Goal: Information Seeking & Learning: Learn about a topic

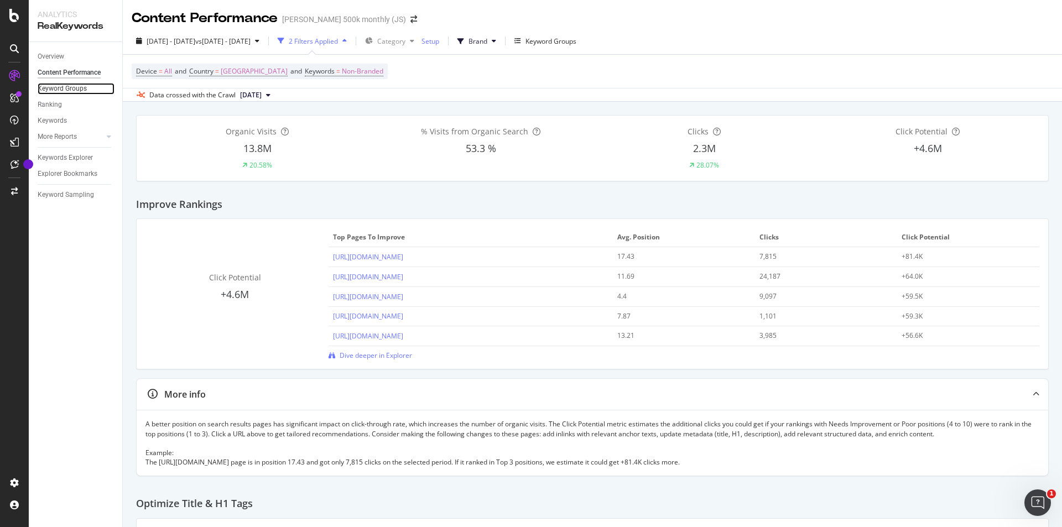
click at [92, 91] on link "Keyword Groups" at bounding box center [76, 89] width 77 height 12
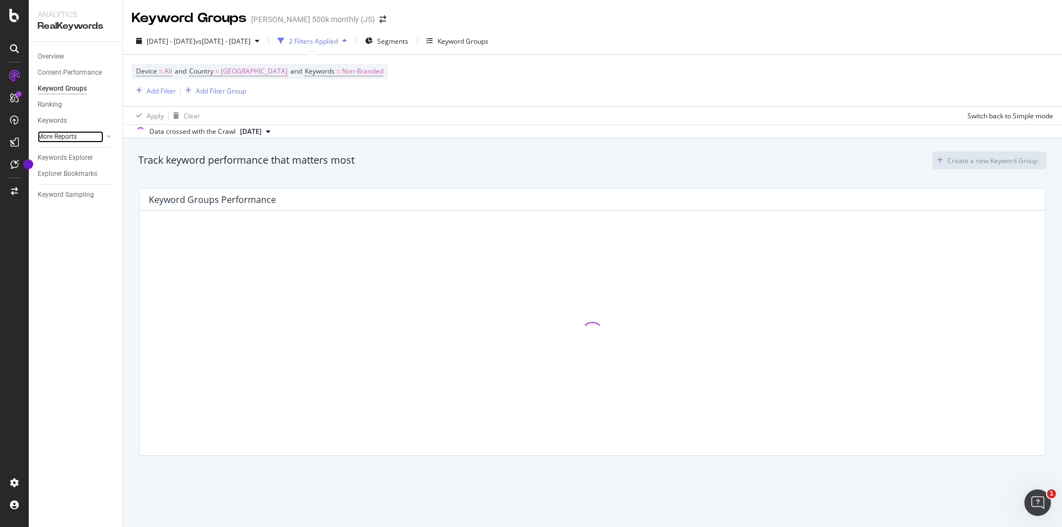
click at [87, 139] on link "More Reports" at bounding box center [71, 137] width 66 height 12
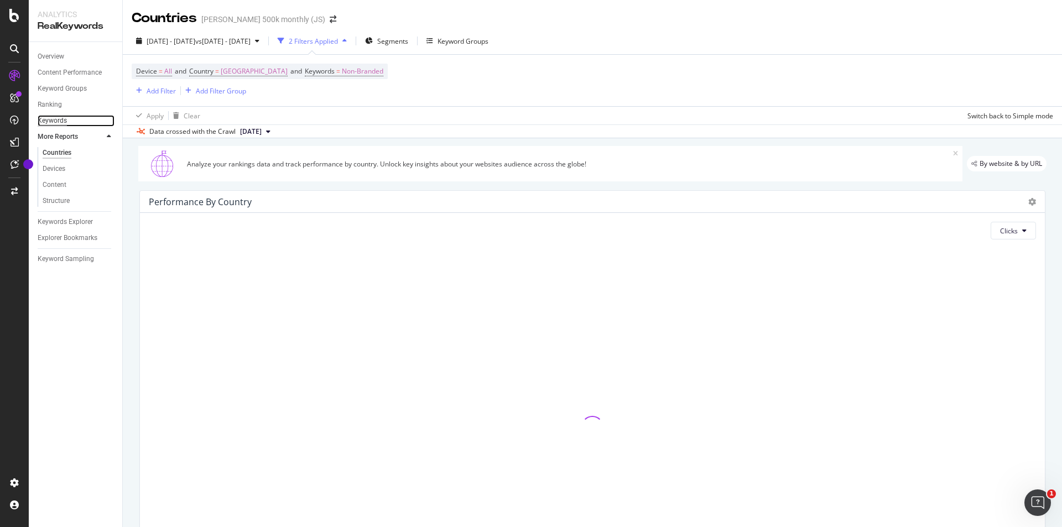
click at [58, 115] on div "Keywords" at bounding box center [52, 121] width 29 height 12
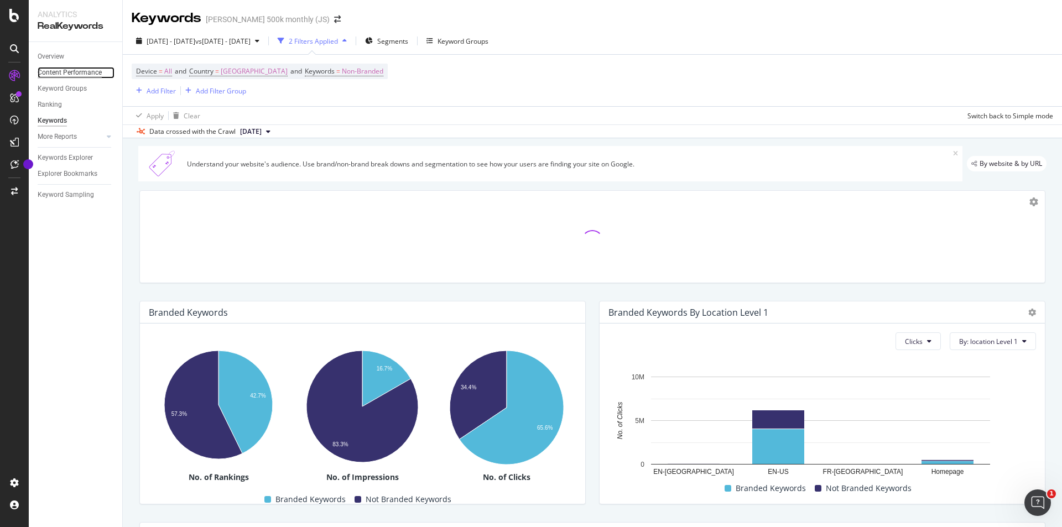
click at [73, 69] on div "Content Performance" at bounding box center [70, 73] width 64 height 12
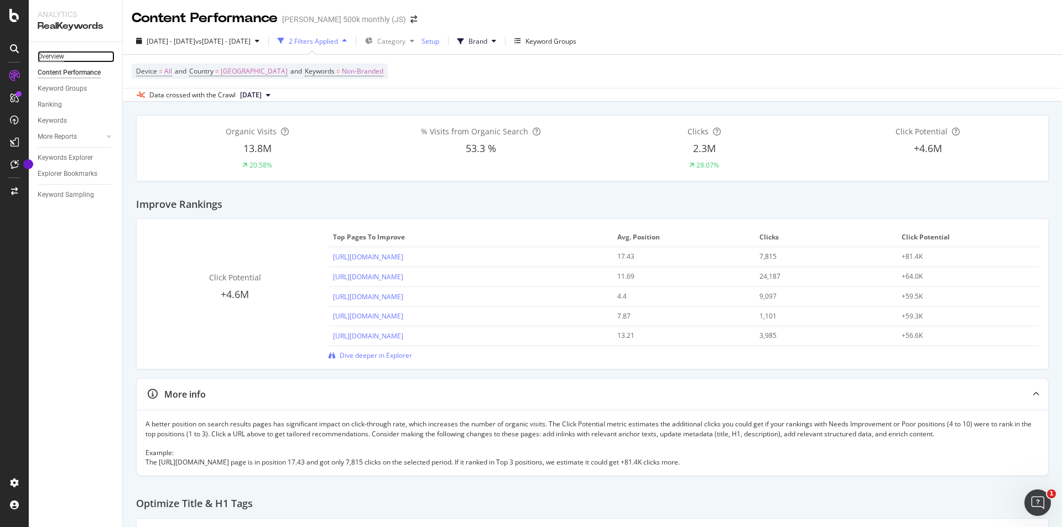
click at [58, 51] on div "Overview" at bounding box center [51, 57] width 27 height 12
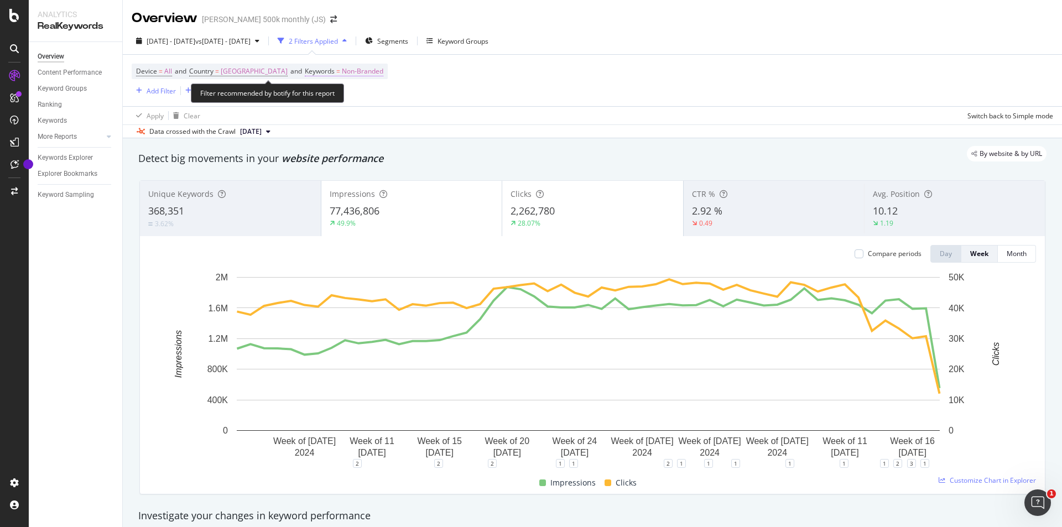
click at [362, 77] on span "Non-Branded" at bounding box center [363, 71] width 42 height 15
click at [368, 68] on div "Keywords" at bounding box center [391, 70] width 131 height 19
click at [368, 99] on span "Non-Branded" at bounding box center [354, 96] width 46 height 9
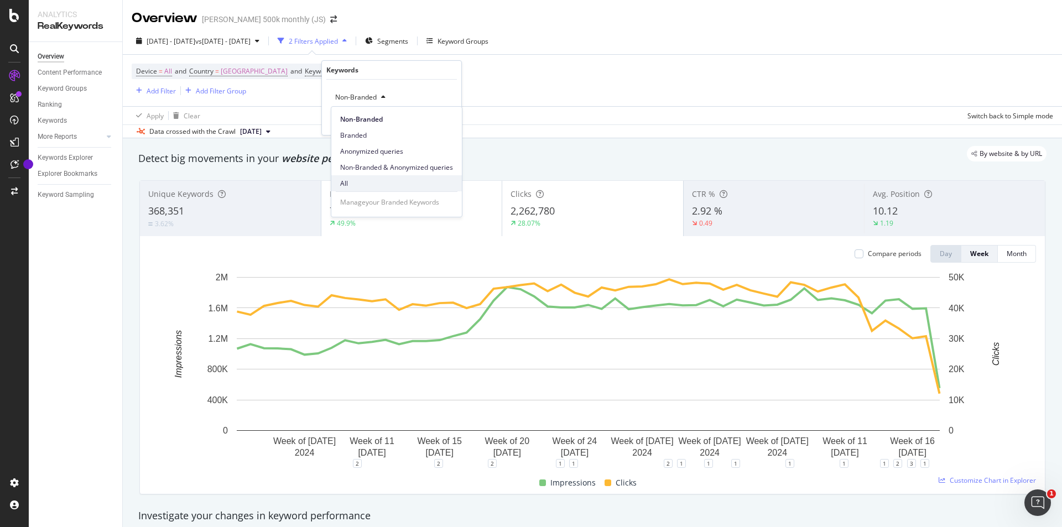
click at [354, 180] on span "All" at bounding box center [396, 184] width 113 height 10
click at [444, 122] on div "Apply" at bounding box center [443, 120] width 17 height 9
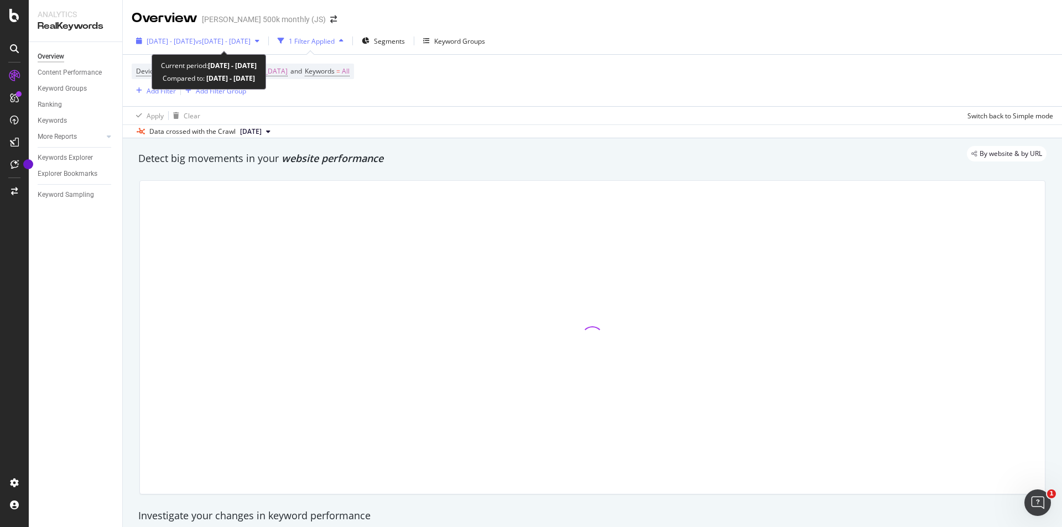
click at [251, 41] on span "vs [DATE] - [DATE]" at bounding box center [222, 41] width 55 height 9
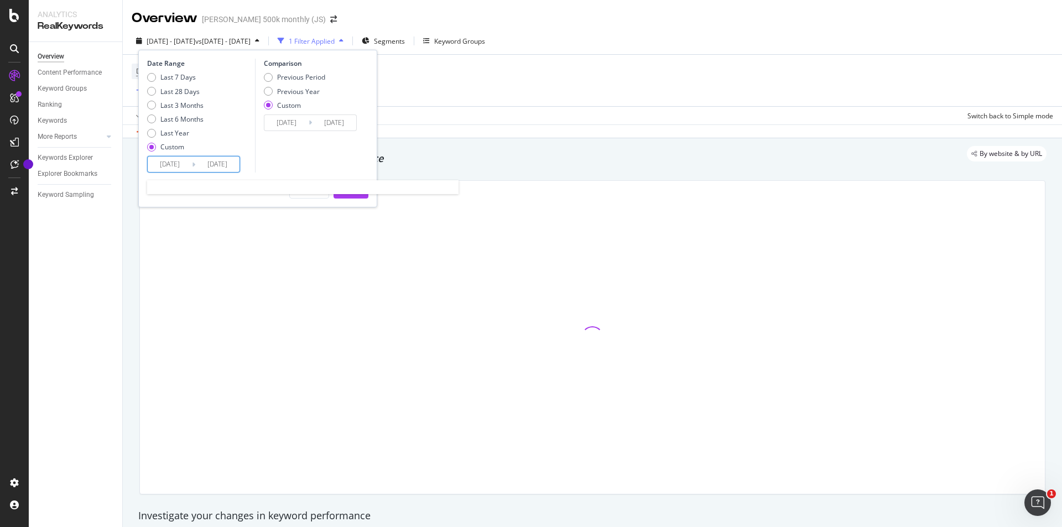
click at [169, 164] on input "[DATE]" at bounding box center [170, 164] width 44 height 15
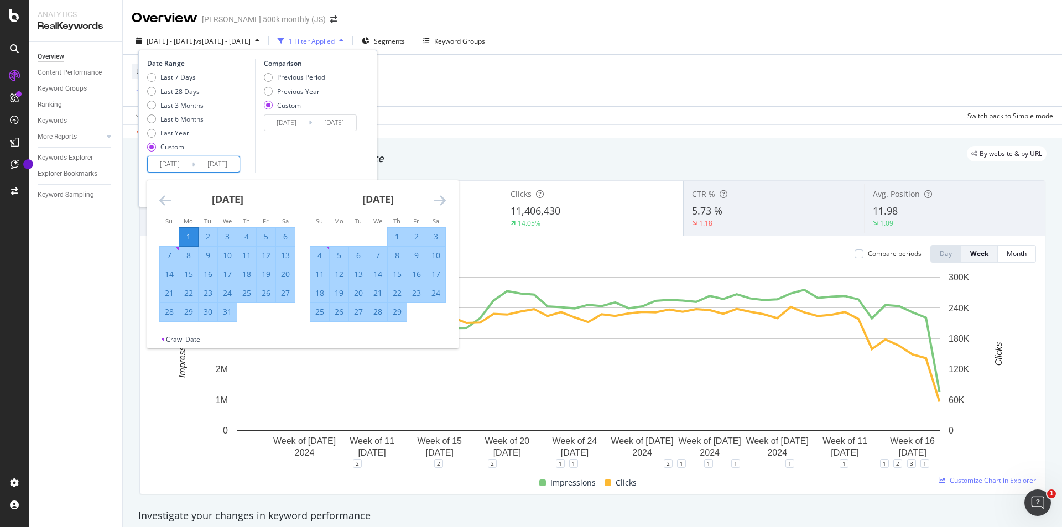
click at [440, 199] on icon "Move forward to switch to the next month." at bounding box center [440, 200] width 12 height 13
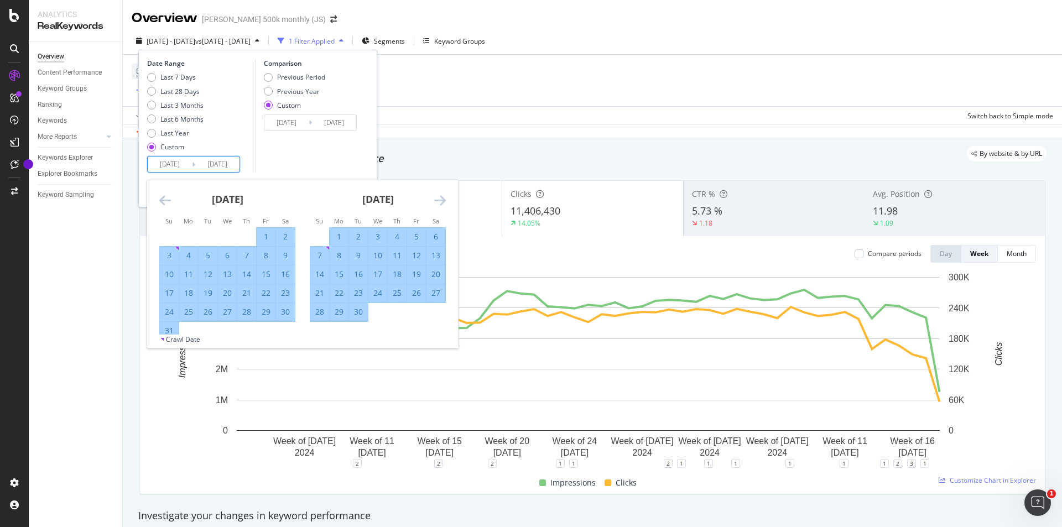
click at [440, 199] on icon "Move forward to switch to the next month." at bounding box center [440, 200] width 12 height 13
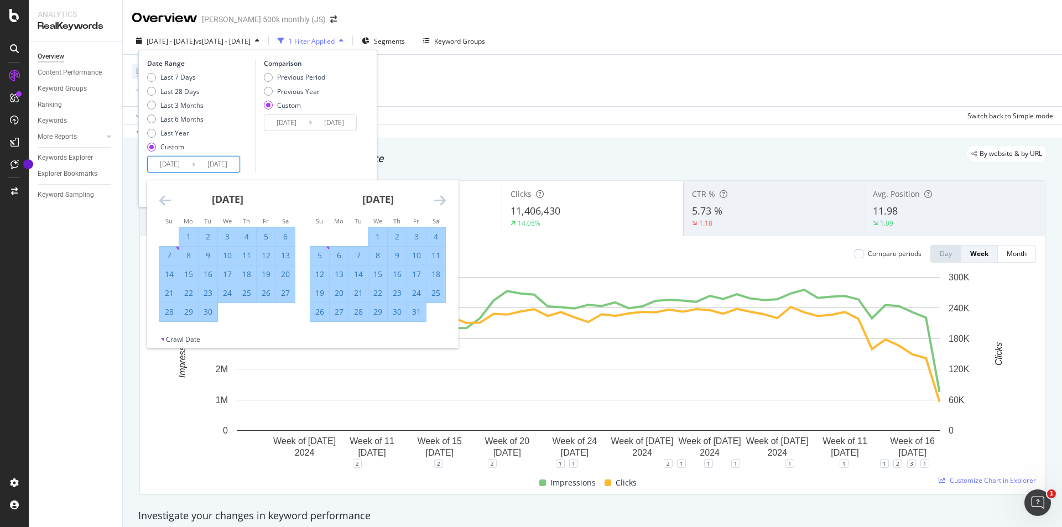
click at [440, 199] on icon "Move forward to switch to the next month." at bounding box center [440, 200] width 12 height 13
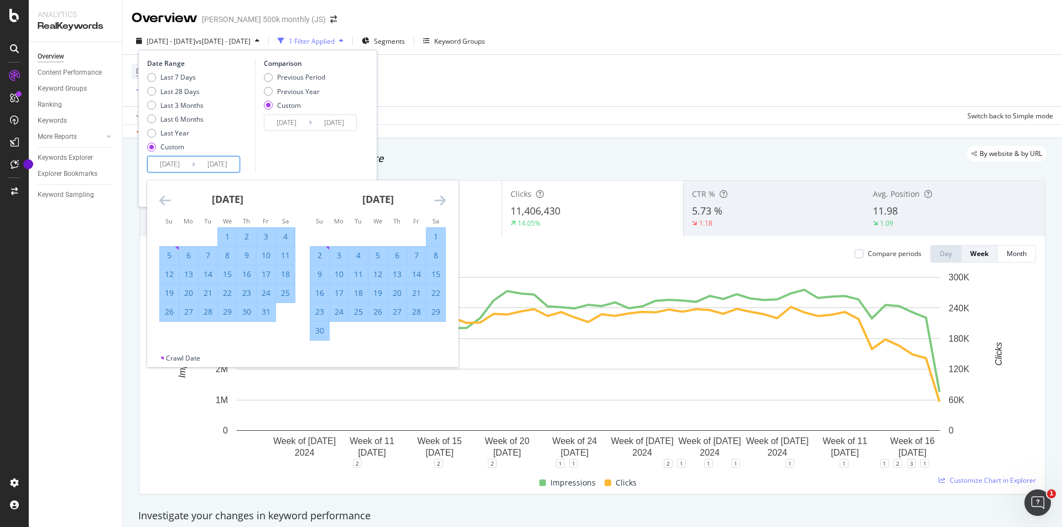
click at [440, 199] on icon "Move forward to switch to the next month." at bounding box center [440, 200] width 12 height 13
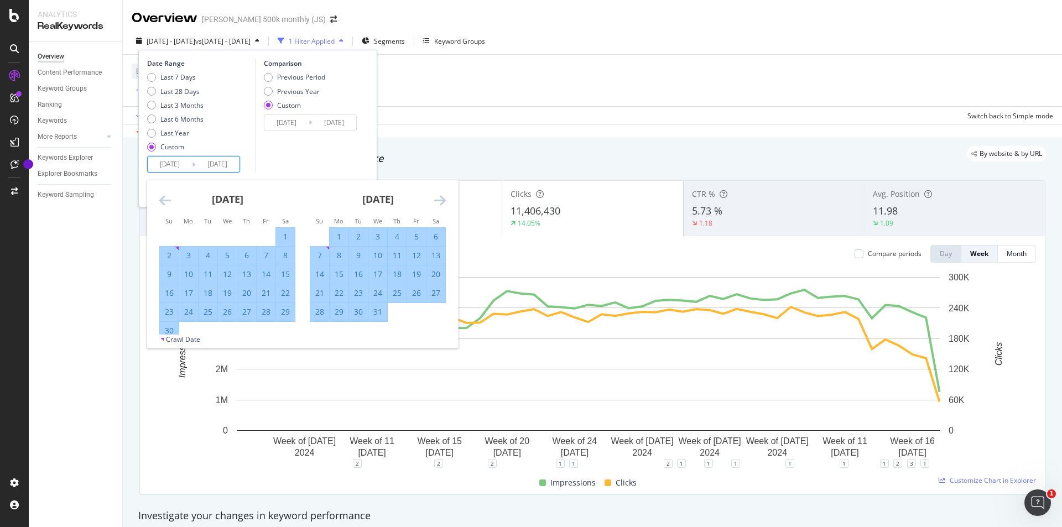
click at [440, 199] on icon "Move forward to switch to the next month." at bounding box center [440, 200] width 12 height 13
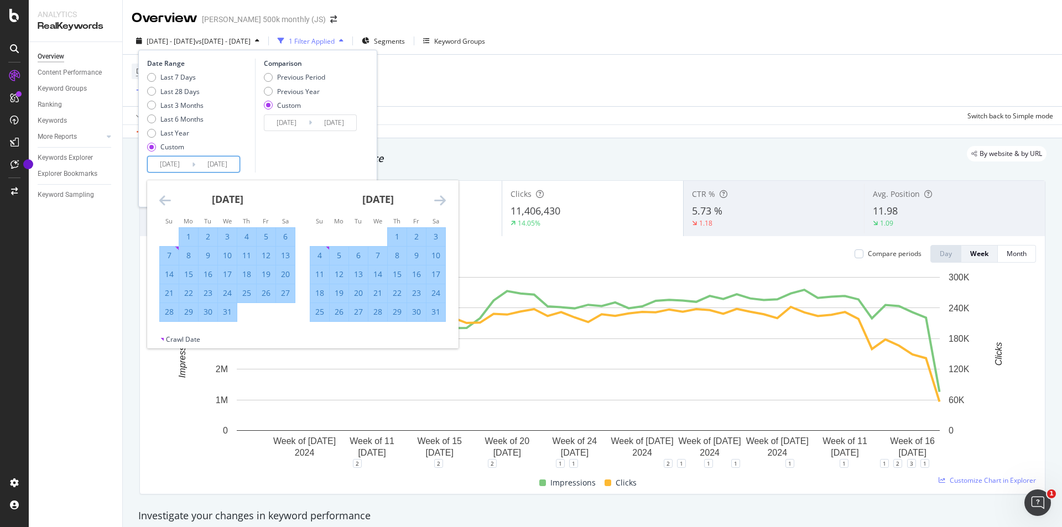
click at [440, 199] on icon "Move forward to switch to the next month." at bounding box center [440, 200] width 12 height 13
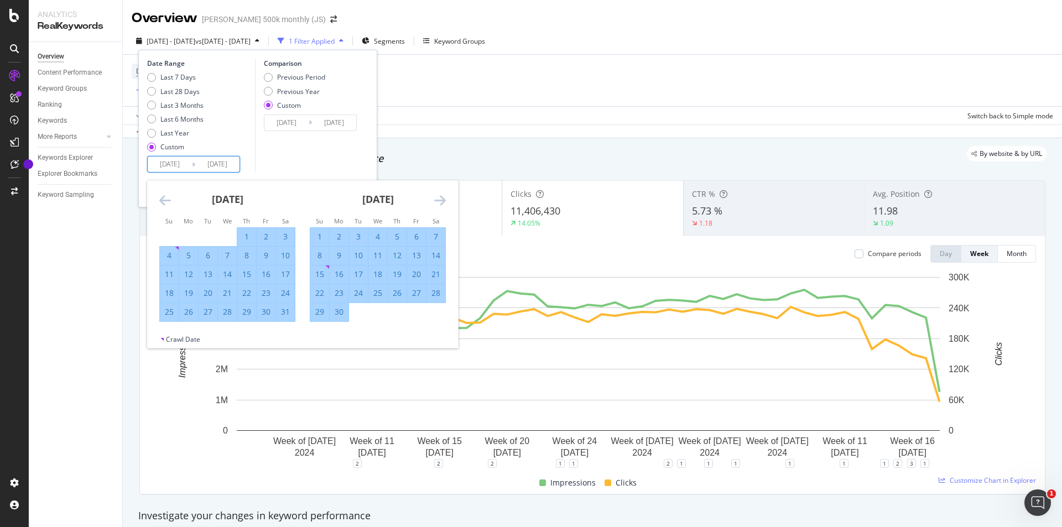
click at [450, 203] on div "[DATE] 1 2 3 4 5 6 7 8 9 10 11 12 13 14 15 16 17 18 19 20 21 22 23 24 25 26 27 …" at bounding box center [378, 251] width 151 height 142
click at [445, 201] on icon "Move forward to switch to the next month." at bounding box center [440, 200] width 12 height 13
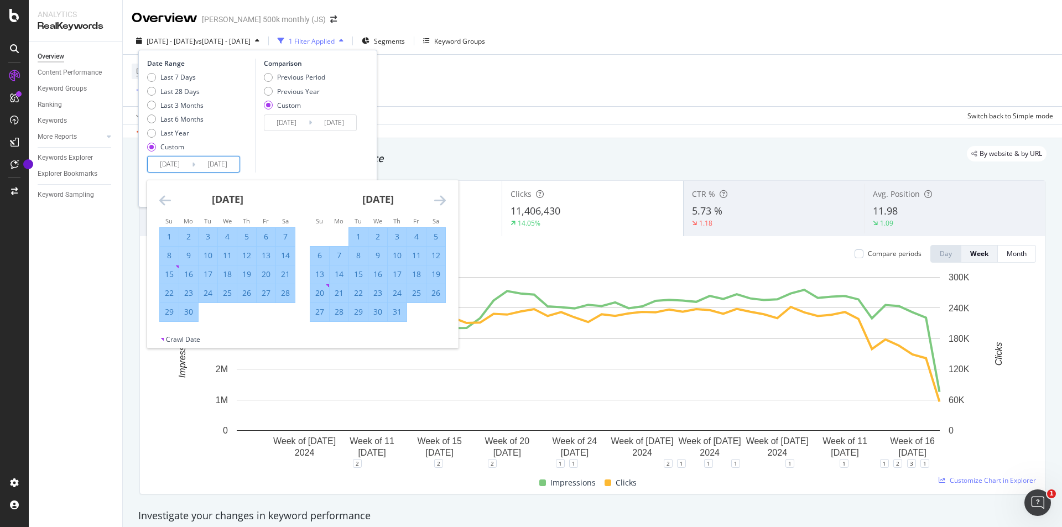
click at [442, 201] on icon "Move forward to switch to the next month." at bounding box center [440, 200] width 12 height 13
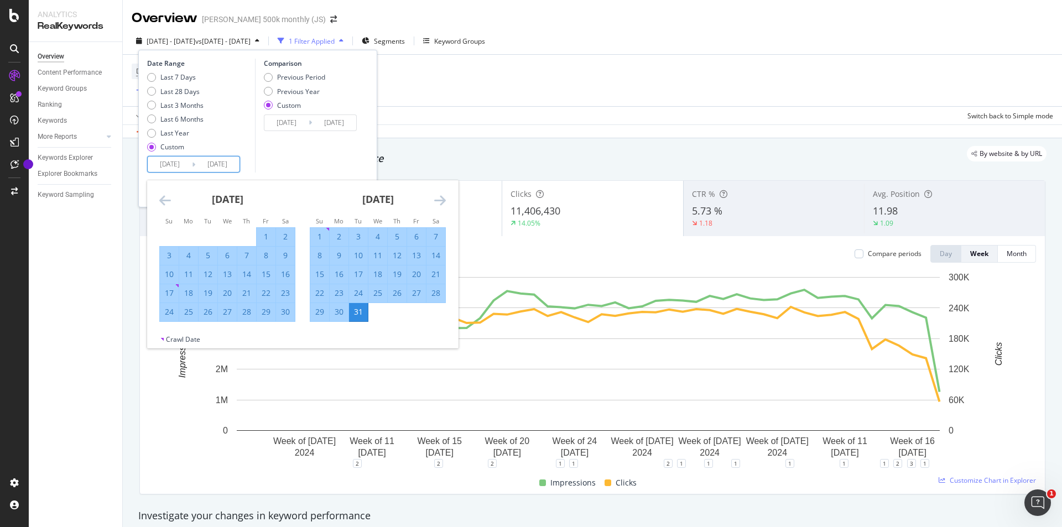
click at [442, 201] on icon "Move forward to switch to the next month." at bounding box center [440, 200] width 12 height 13
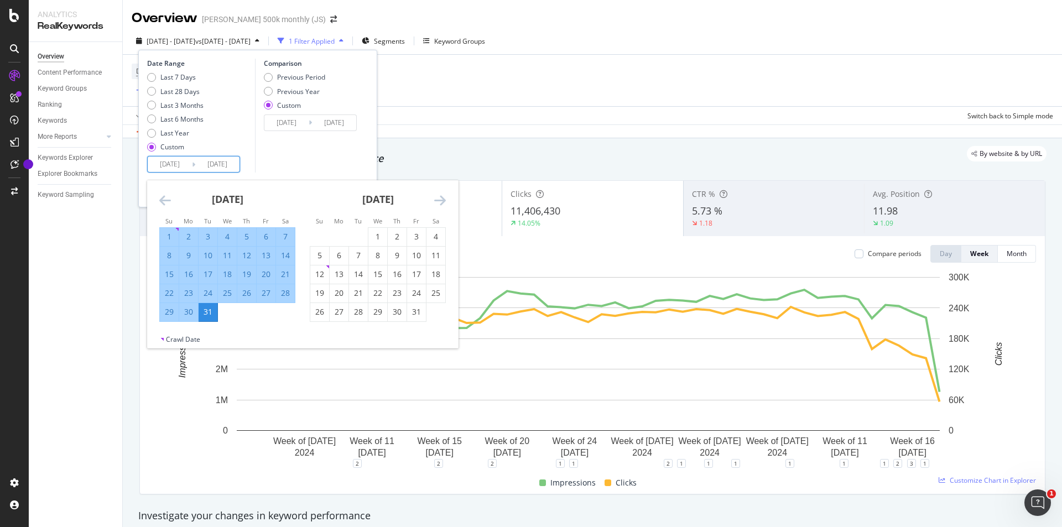
click at [442, 201] on icon "Move forward to switch to the next month." at bounding box center [440, 200] width 12 height 13
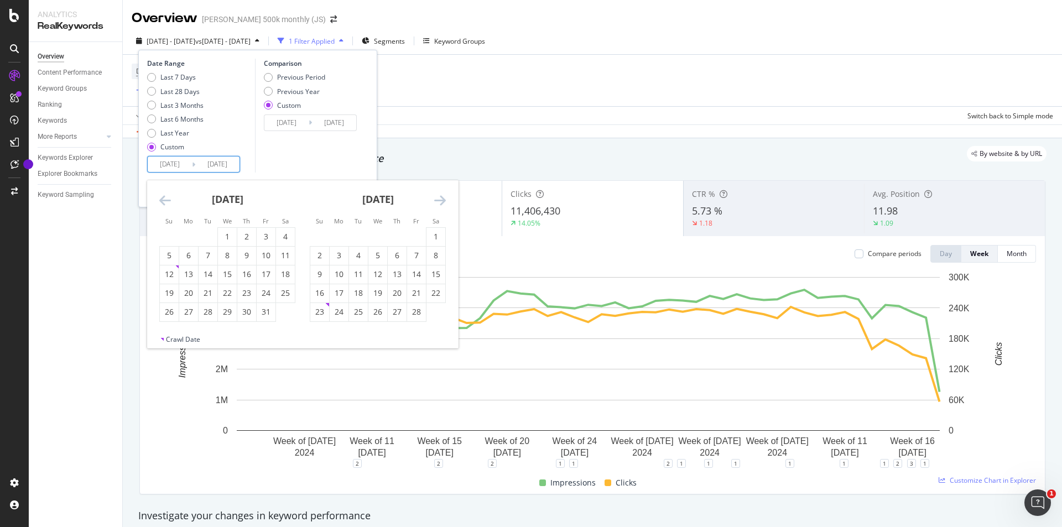
click at [442, 201] on icon "Move forward to switch to the next month." at bounding box center [440, 200] width 12 height 13
click at [443, 201] on icon "Move forward to switch to the next month." at bounding box center [440, 200] width 12 height 13
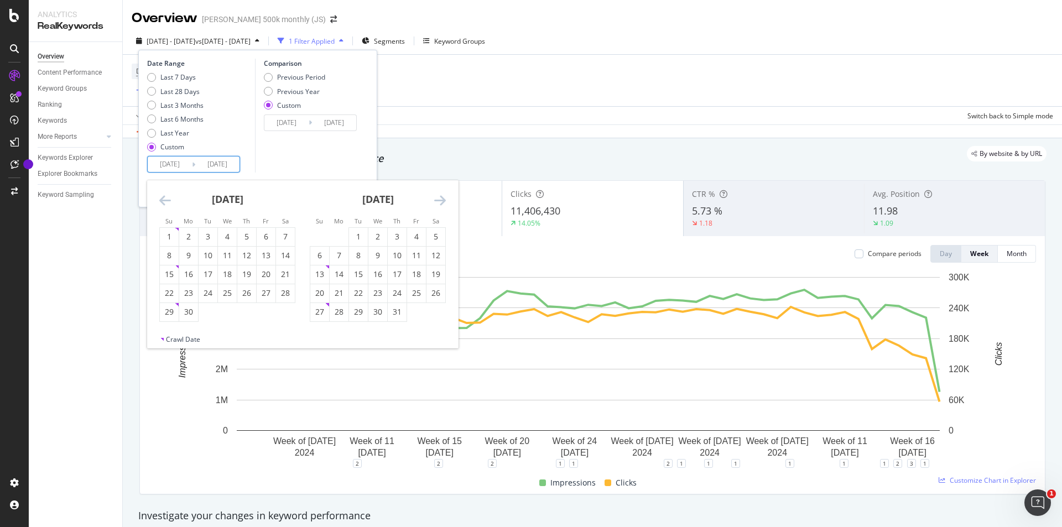
click at [443, 201] on icon "Move forward to switch to the next month." at bounding box center [440, 200] width 12 height 13
click at [413, 237] on div "1" at bounding box center [416, 236] width 19 height 11
type input "[DATE]"
click at [320, 331] on div "31" at bounding box center [319, 330] width 19 height 11
type input "[DATE]"
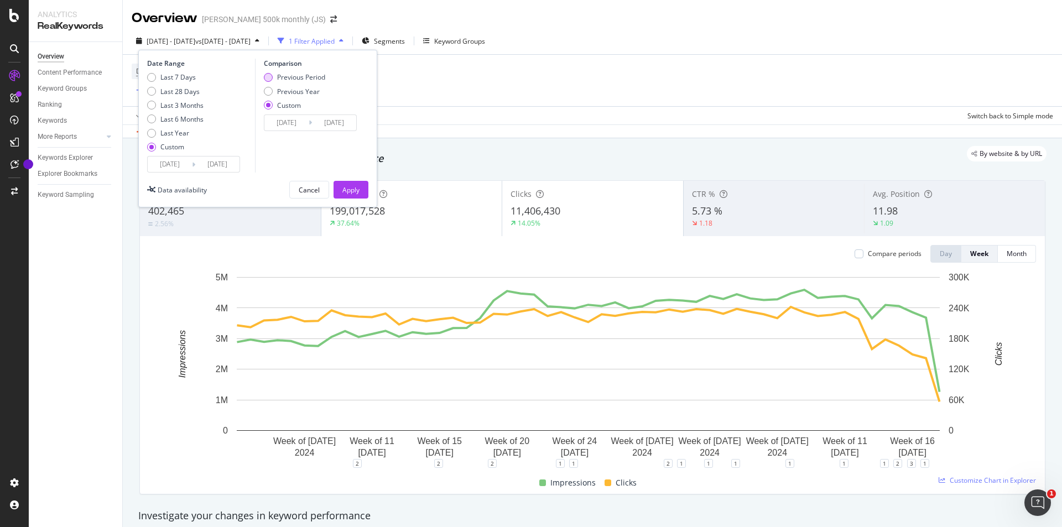
click at [283, 76] on div "Previous Period" at bounding box center [301, 76] width 48 height 9
type input "[DATE]"
click at [344, 189] on div "Apply" at bounding box center [351, 189] width 17 height 9
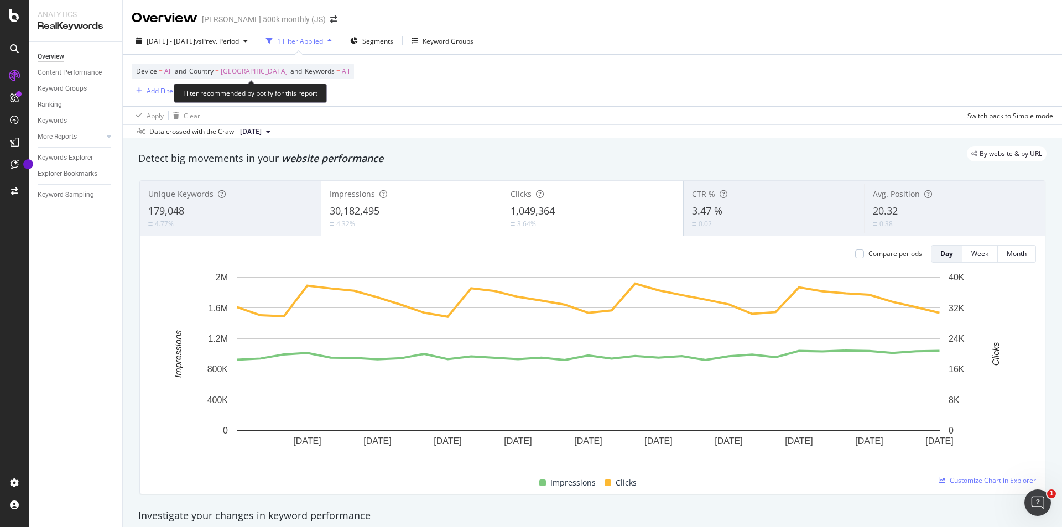
click at [322, 72] on span "Keywords" at bounding box center [320, 70] width 30 height 9
click at [300, 91] on div "Filter recommended by botify for this report" at bounding box center [250, 93] width 153 height 19
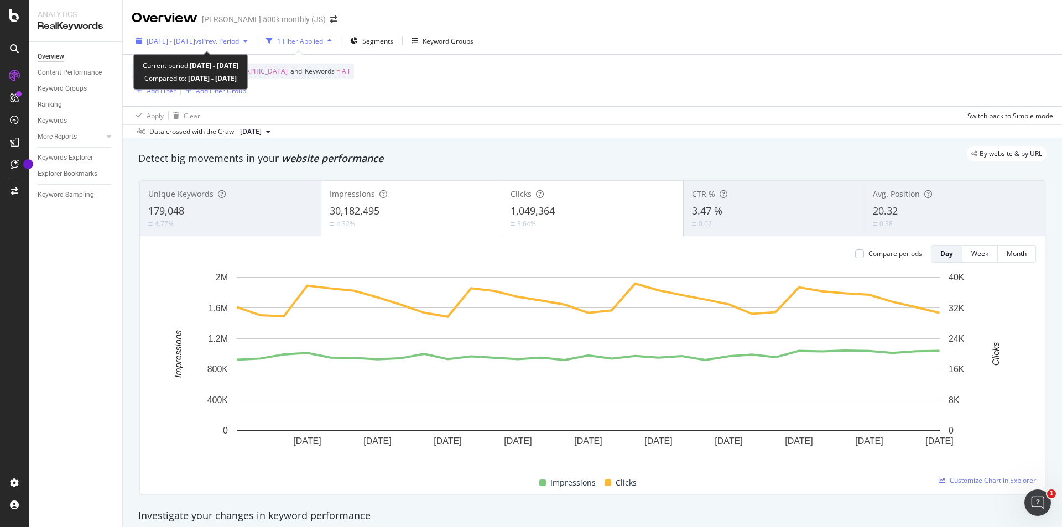
click at [239, 43] on span "vs Prev. Period" at bounding box center [217, 41] width 44 height 9
click at [480, 90] on div "Device = All and Country = [GEOGRAPHIC_DATA] and Keywords = All Add Filter Add …" at bounding box center [593, 80] width 922 height 51
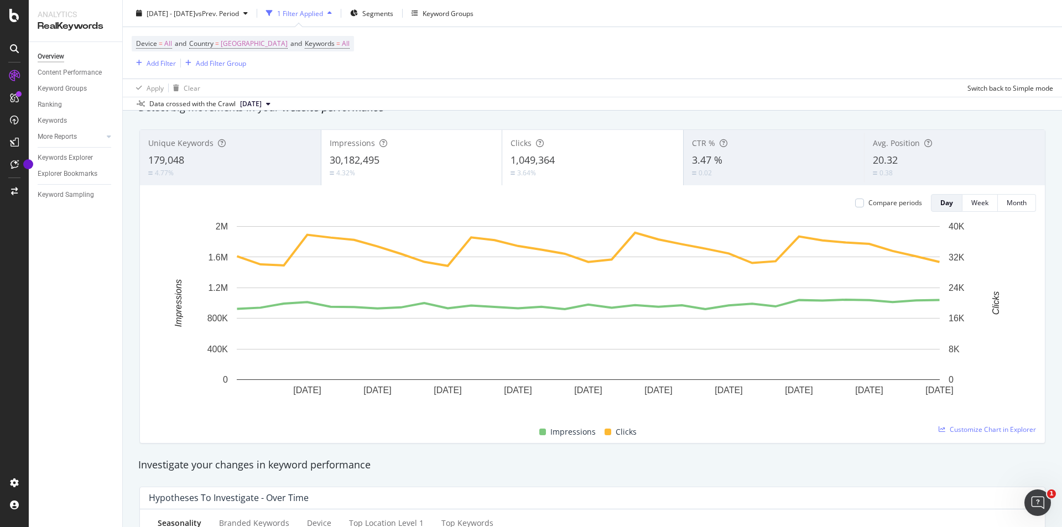
scroll to position [55, 0]
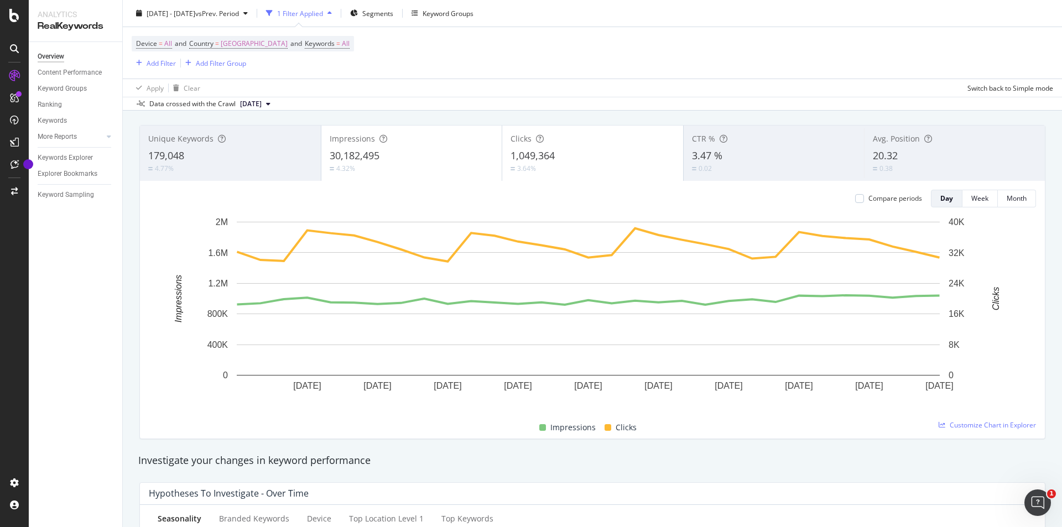
click at [857, 193] on div "Compare periods" at bounding box center [888, 199] width 67 height 18
click at [855, 195] on div at bounding box center [859, 198] width 9 height 9
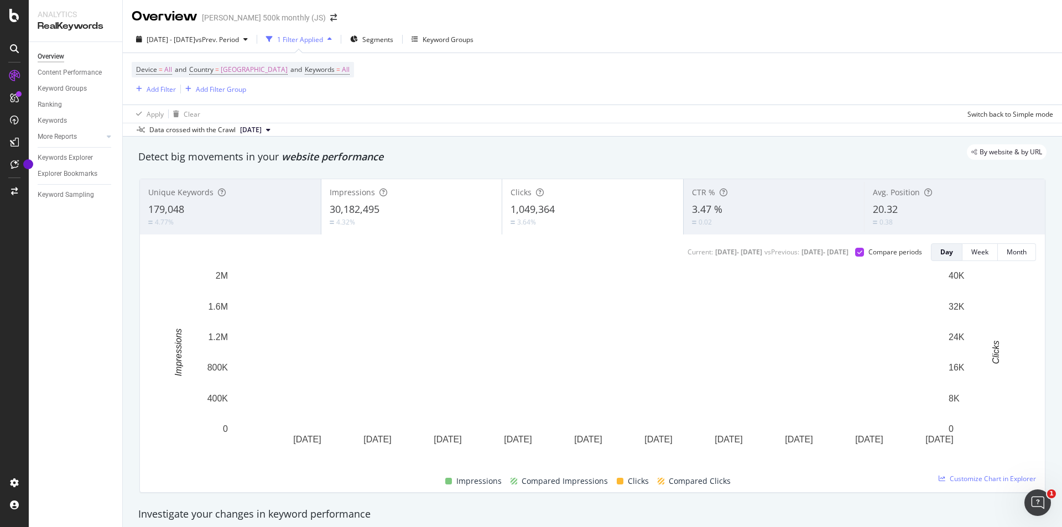
scroll to position [0, 0]
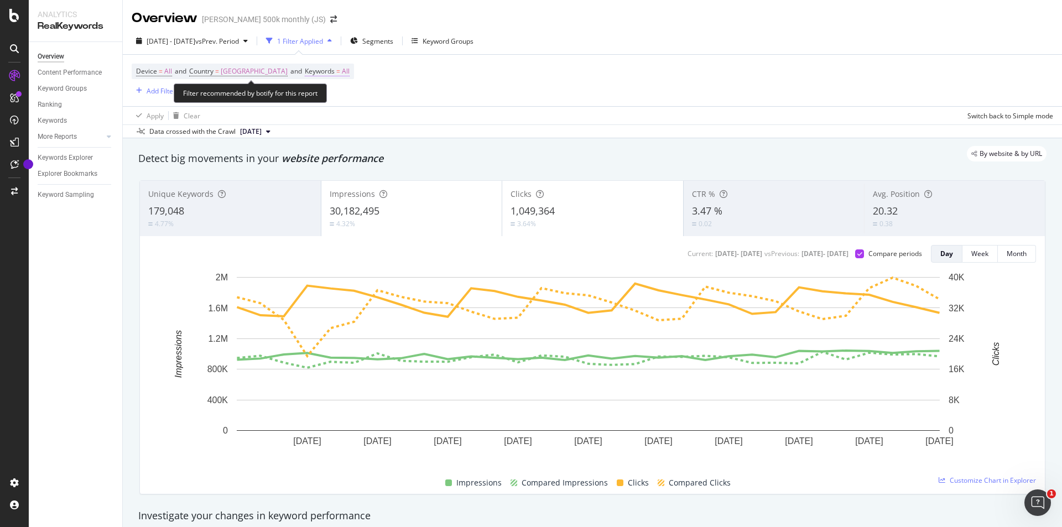
click at [340, 69] on span "=" at bounding box center [338, 70] width 4 height 9
click at [272, 99] on div "Device = All and Country = [GEOGRAPHIC_DATA] and Keywords = All Add Filter Add …" at bounding box center [593, 80] width 922 height 51
click at [157, 92] on div "Add Filter" at bounding box center [161, 90] width 29 height 9
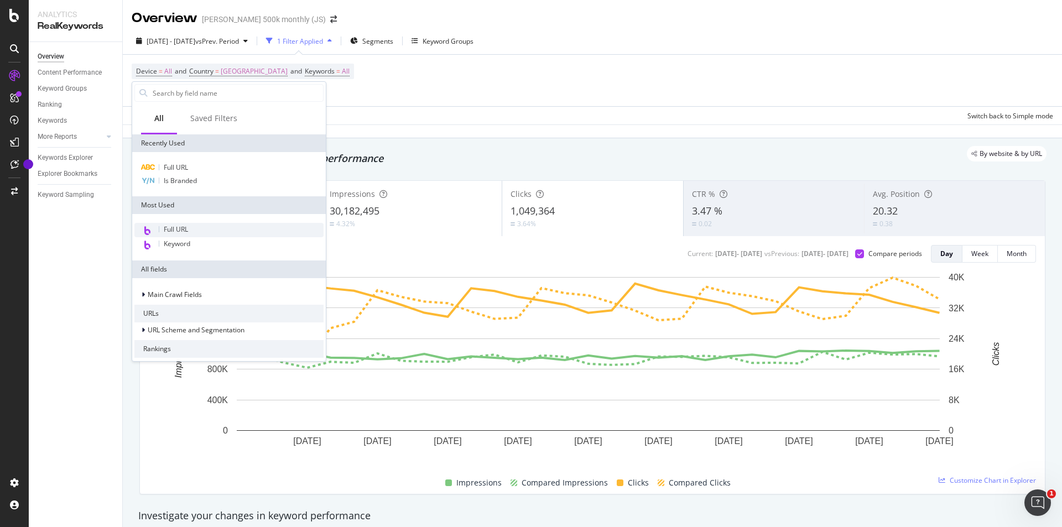
click at [169, 229] on span "Full URL" at bounding box center [176, 229] width 24 height 9
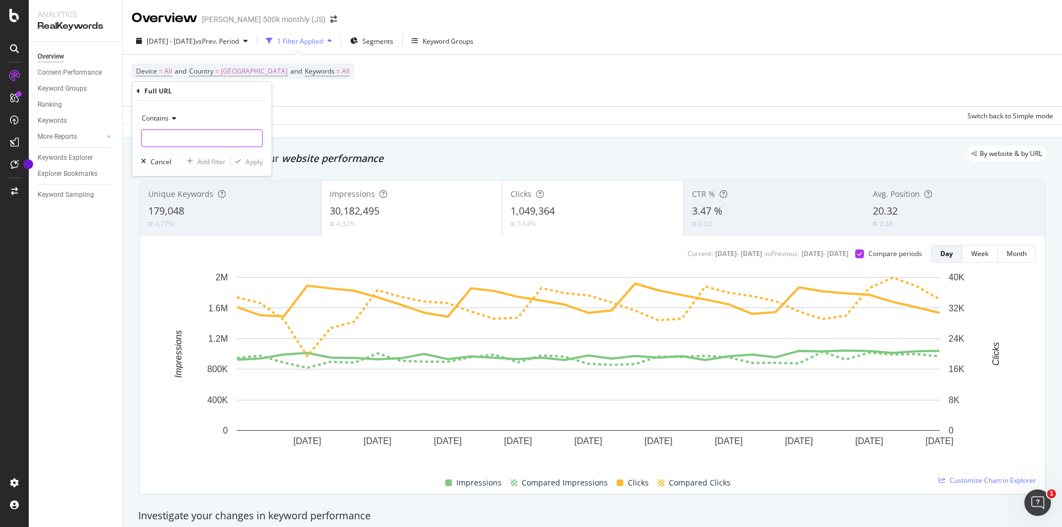
click at [195, 129] on input "text" at bounding box center [202, 138] width 121 height 18
click at [210, 127] on div "Contains" at bounding box center [202, 119] width 122 height 18
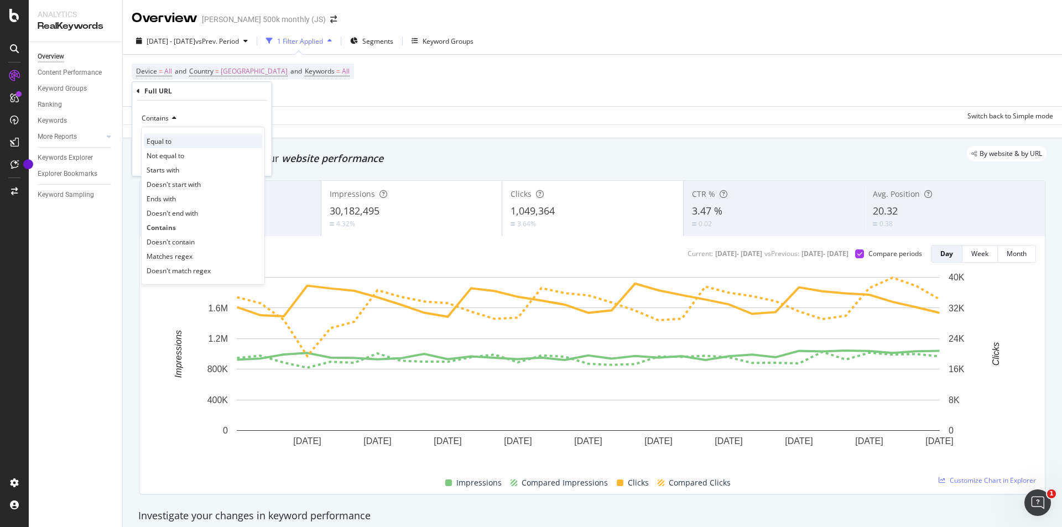
click at [211, 136] on div "Equal to" at bounding box center [203, 141] width 118 height 14
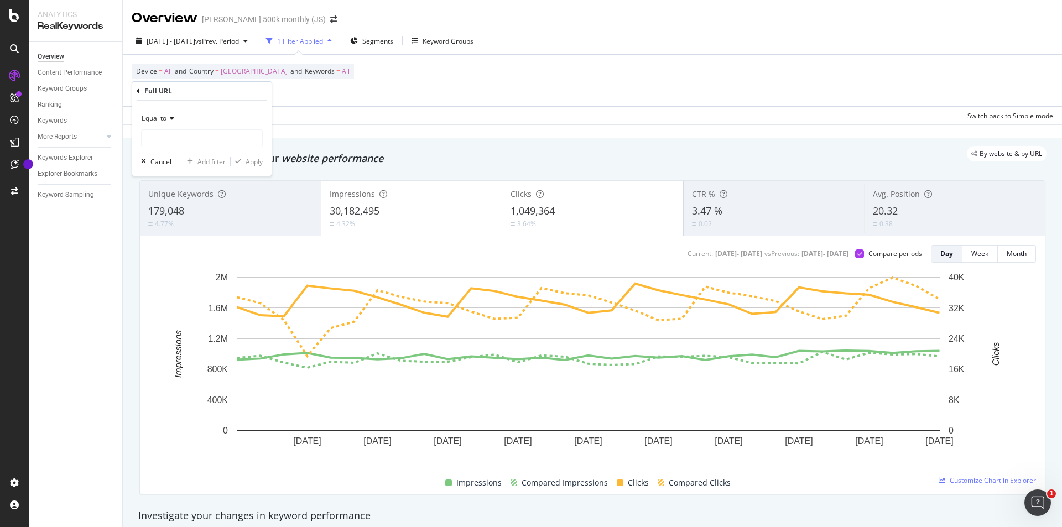
click at [196, 125] on div "Equal to" at bounding box center [202, 119] width 122 height 18
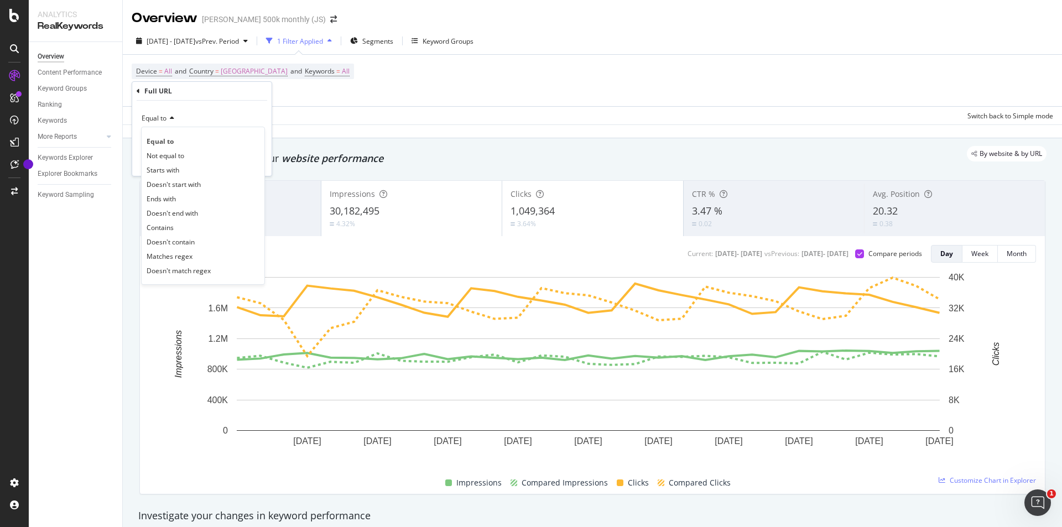
click at [187, 118] on div "Equal to" at bounding box center [202, 119] width 122 height 18
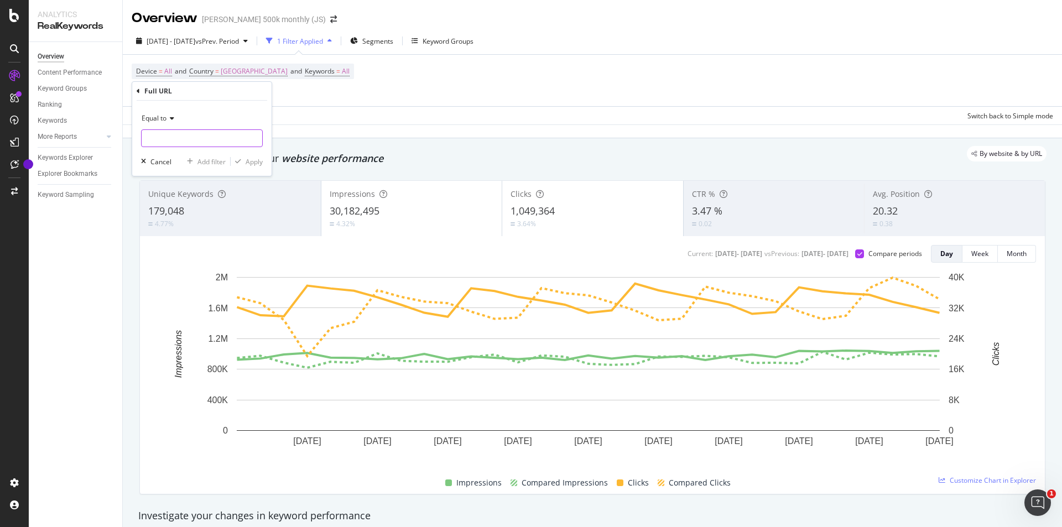
click at [209, 130] on input "text" at bounding box center [202, 138] width 121 height 18
paste input "/en-us/project-ideas-inspiration"
type input "/en-us/project-ideas-inspiration"
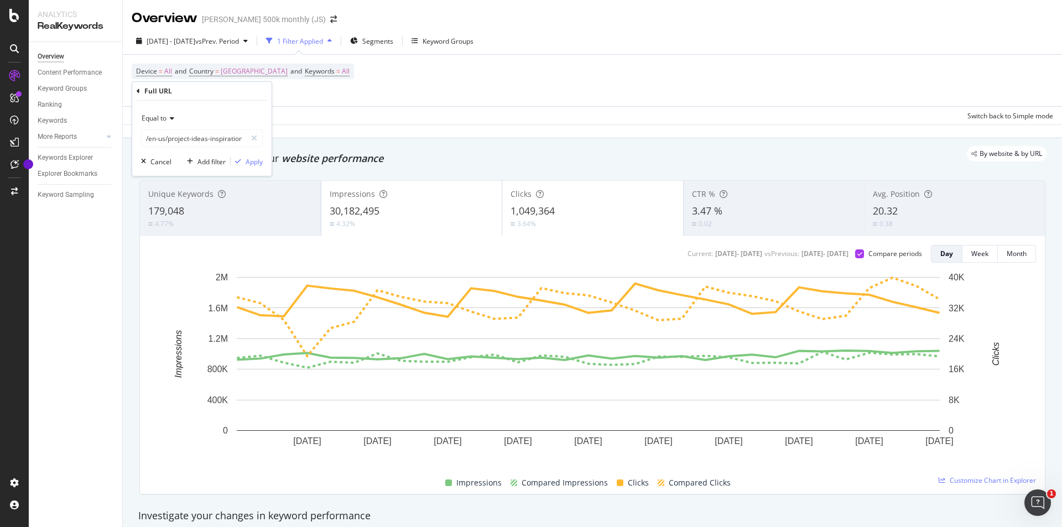
click at [246, 149] on div "Equal to /en-us/project-ideas-inspiration /en-us/project-ideas-inspiration Canc…" at bounding box center [201, 138] width 139 height 75
click at [250, 154] on div "Equal to /en-us/project-ideas-inspiration /en-us/project-ideas-inspiration Canc…" at bounding box center [201, 138] width 139 height 75
click at [253, 158] on div "Apply" at bounding box center [254, 161] width 17 height 9
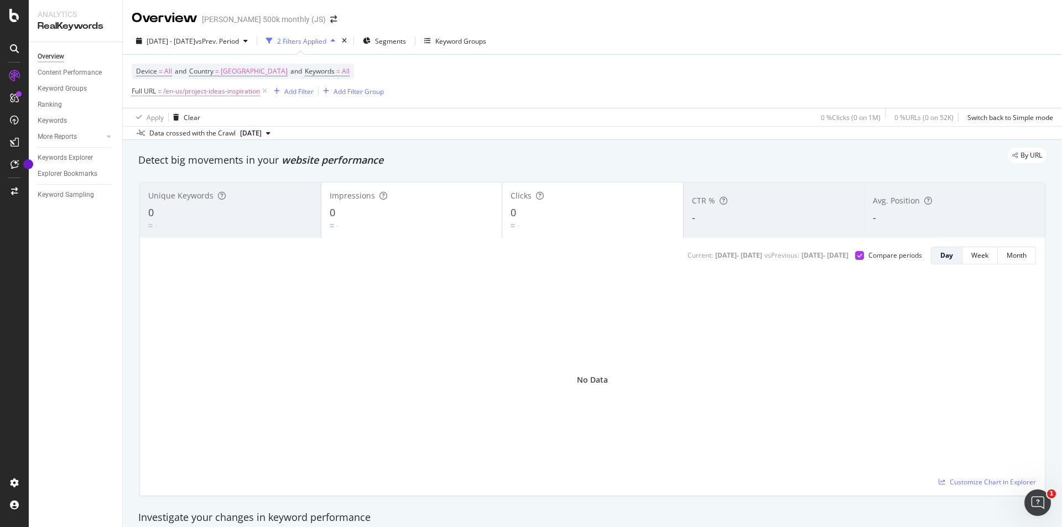
click at [168, 94] on span "/en-us/project-ideas-inspiration" at bounding box center [211, 91] width 97 height 15
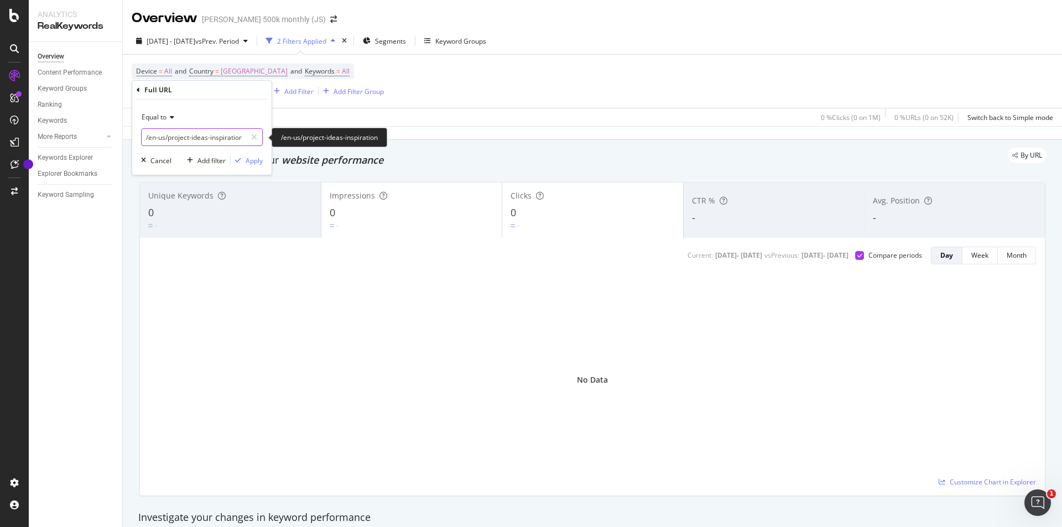
click at [220, 135] on input "/en-us/project-ideas-inspiration" at bounding box center [194, 137] width 105 height 18
paste input "[URL][DOMAIN_NAME]"
type input "[URL][DOMAIN_NAME]"
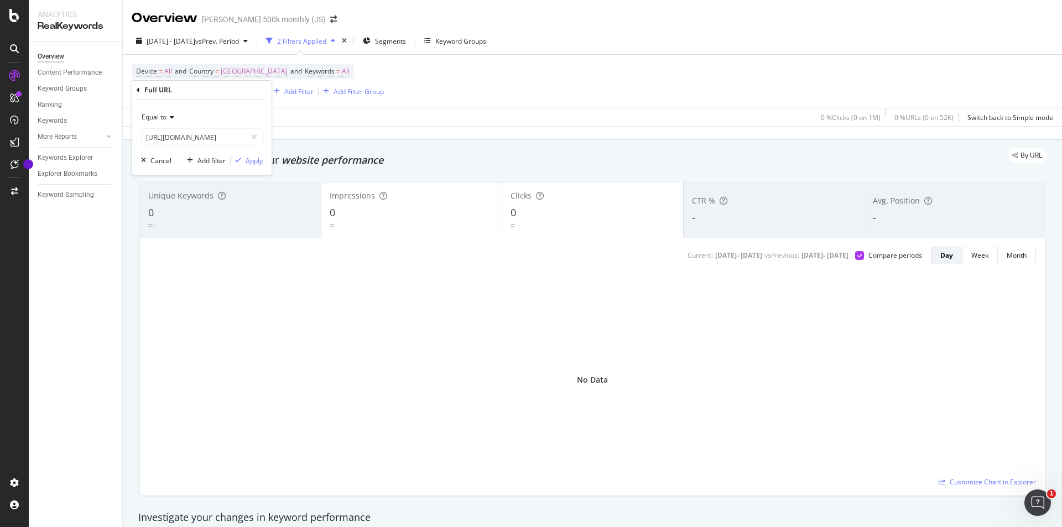
click at [255, 163] on div "Apply" at bounding box center [254, 160] width 17 height 9
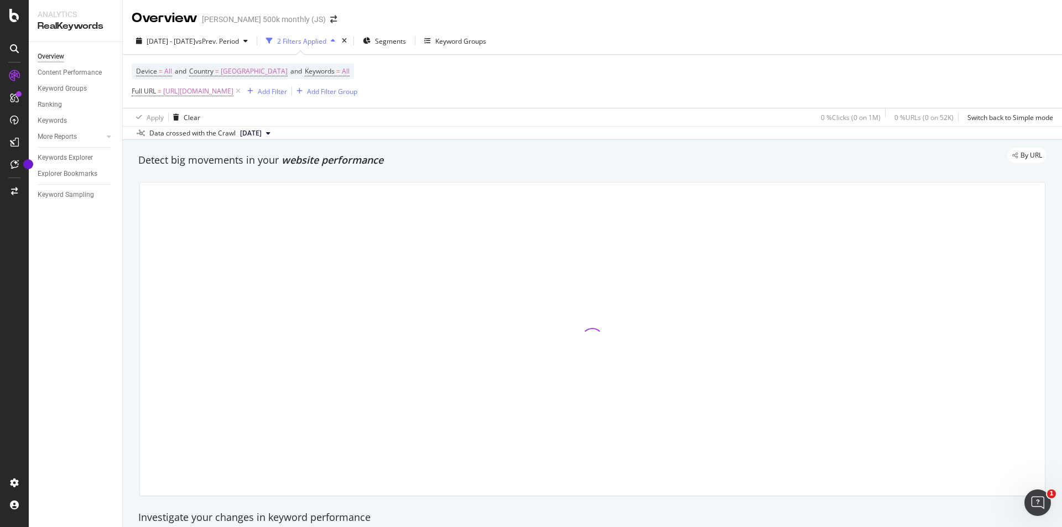
click at [252, 160] on div "By URL" at bounding box center [587, 155] width 920 height 15
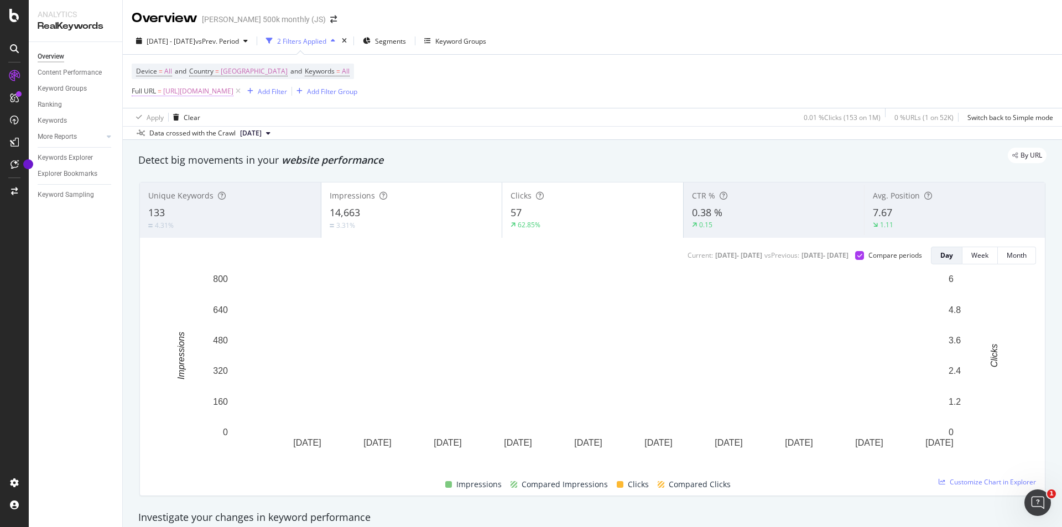
click at [234, 90] on span "[URL][DOMAIN_NAME]" at bounding box center [198, 91] width 70 height 15
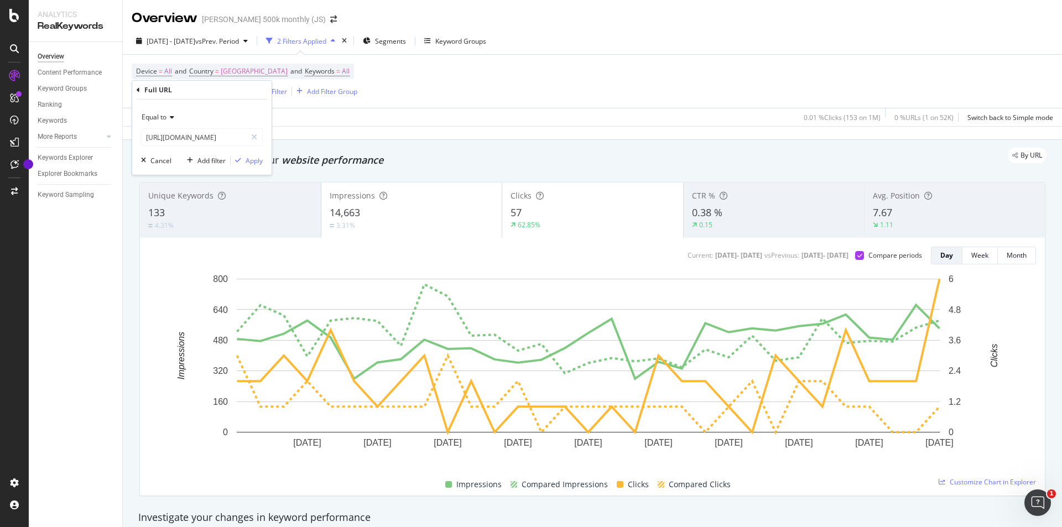
click at [181, 118] on div "Equal to" at bounding box center [202, 117] width 122 height 18
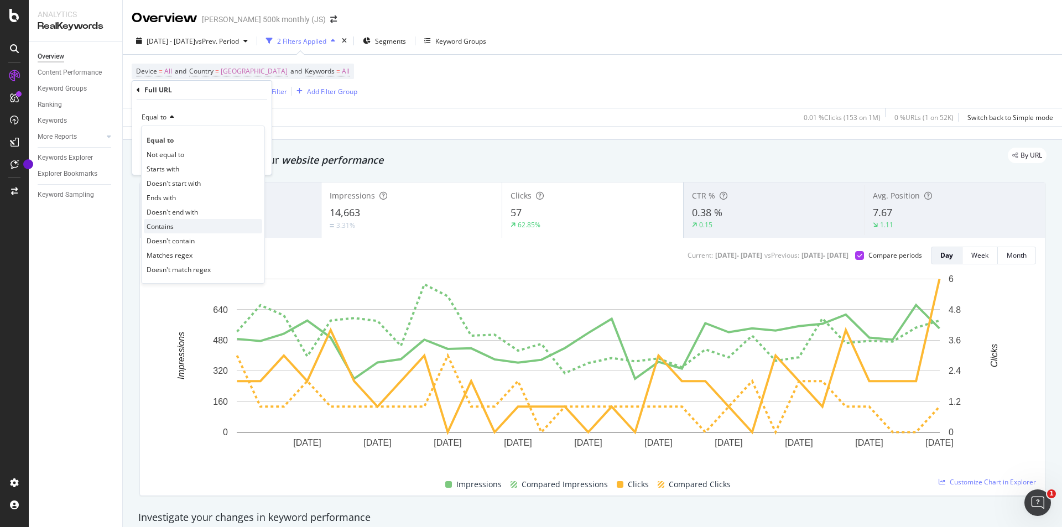
click at [187, 225] on div "Contains" at bounding box center [203, 226] width 118 height 14
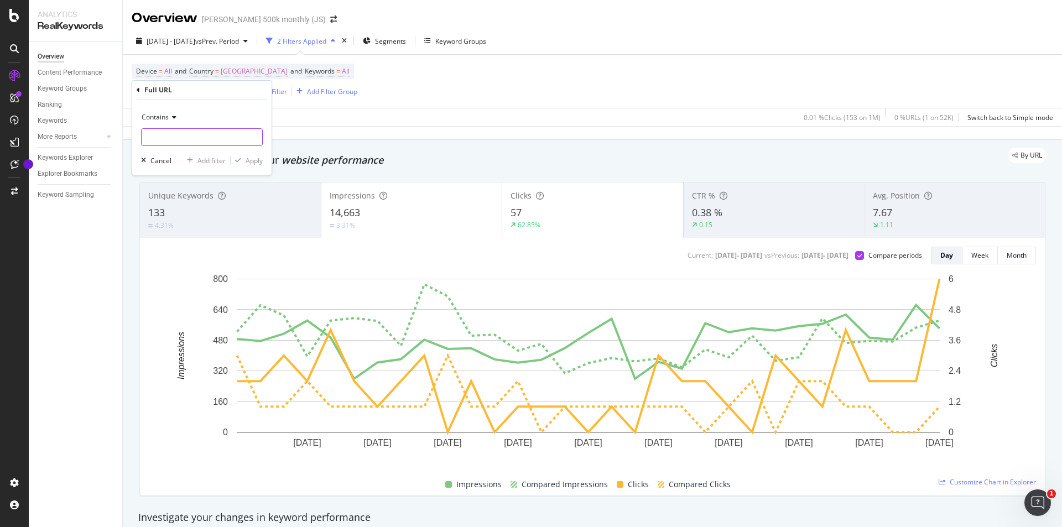
click at [201, 136] on input "text" at bounding box center [202, 137] width 121 height 18
click at [177, 134] on input "text" at bounding box center [202, 137] width 121 height 18
paste input "/en-us/project-ideas-inspiration"
type input "/en-us/project-ideas-inspiration"
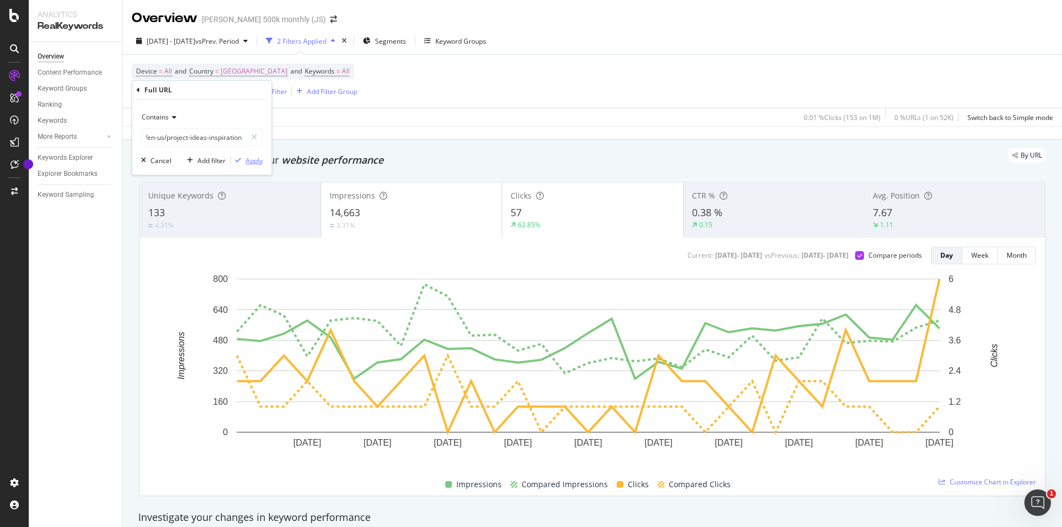
scroll to position [0, 0]
click at [258, 160] on div "Apply" at bounding box center [254, 160] width 17 height 9
